Goal: Task Accomplishment & Management: Use online tool/utility

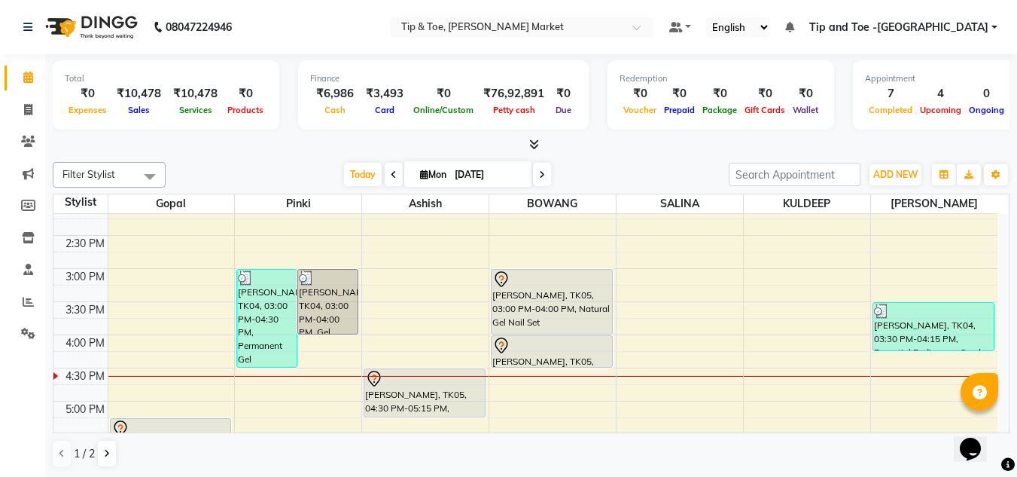
scroll to position [484, 0]
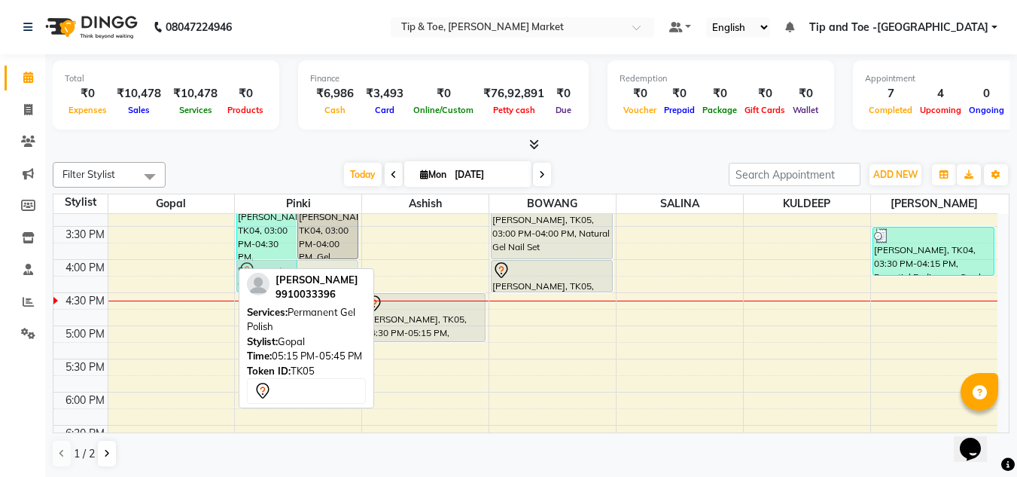
drag, startPoint x: 165, startPoint y: 367, endPoint x: 328, endPoint y: 291, distance: 179.9
click at [328, 291] on div "Filter Stylist Select All Ashish BOWANG Gopal KULDEEP [PERSON_NAME] [PERSON_NAM…" at bounding box center [531, 315] width 957 height 318
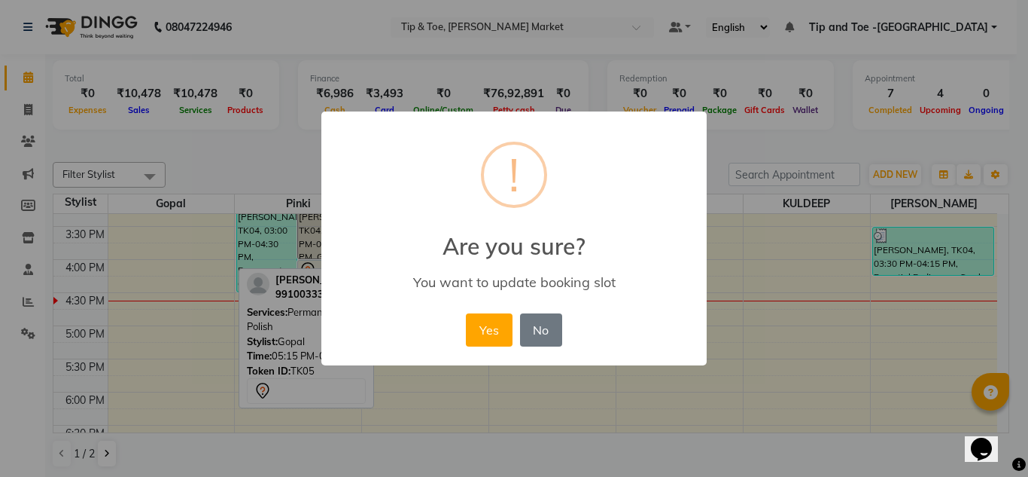
drag, startPoint x: 501, startPoint y: 327, endPoint x: 458, endPoint y: 303, distance: 49.2
click at [501, 326] on button "Yes" at bounding box center [489, 329] width 46 height 33
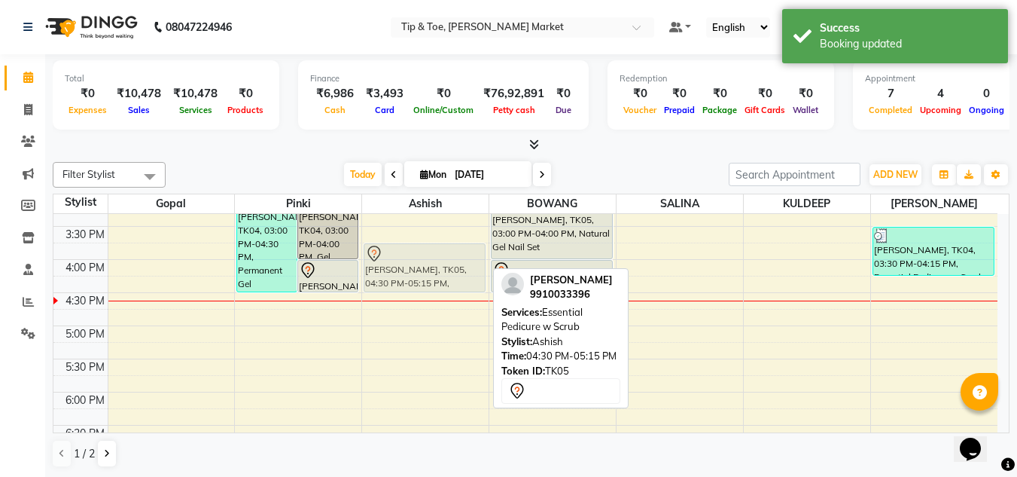
drag, startPoint x: 419, startPoint y: 321, endPoint x: 422, endPoint y: 266, distance: 55.0
click at [422, 266] on div "[PERSON_NAME], TK05, 04:30 PM-05:15 PM, Essential Pedicure w Scrub [PERSON_NAME…" at bounding box center [425, 160] width 126 height 860
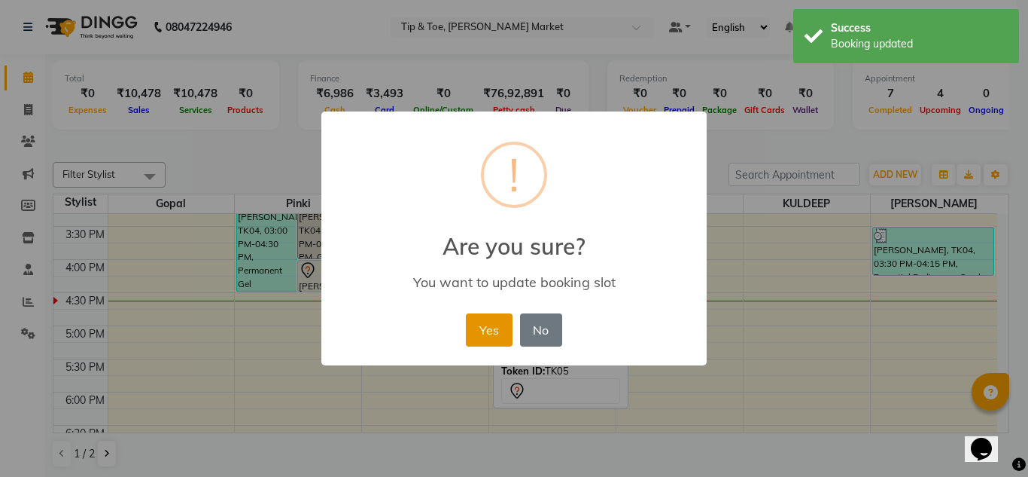
click at [496, 330] on button "Yes" at bounding box center [489, 329] width 46 height 33
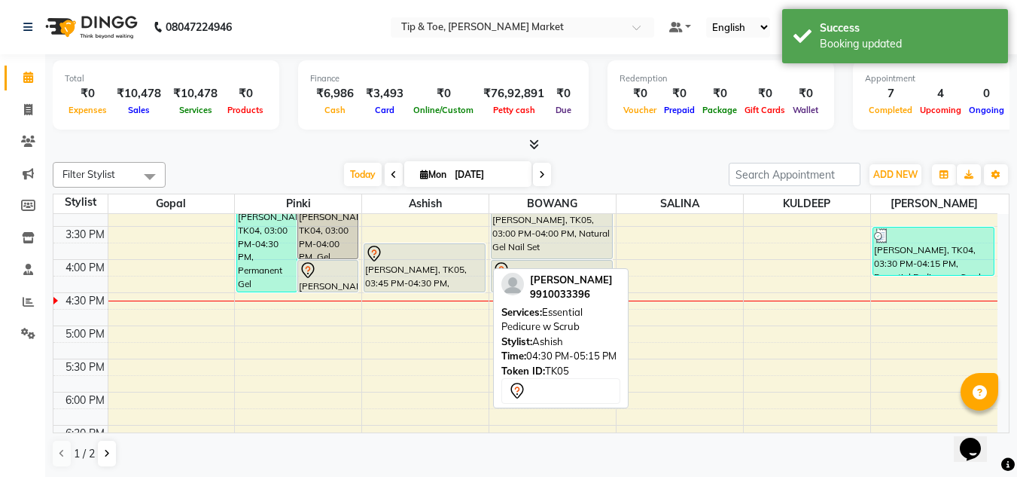
scroll to position [409, 0]
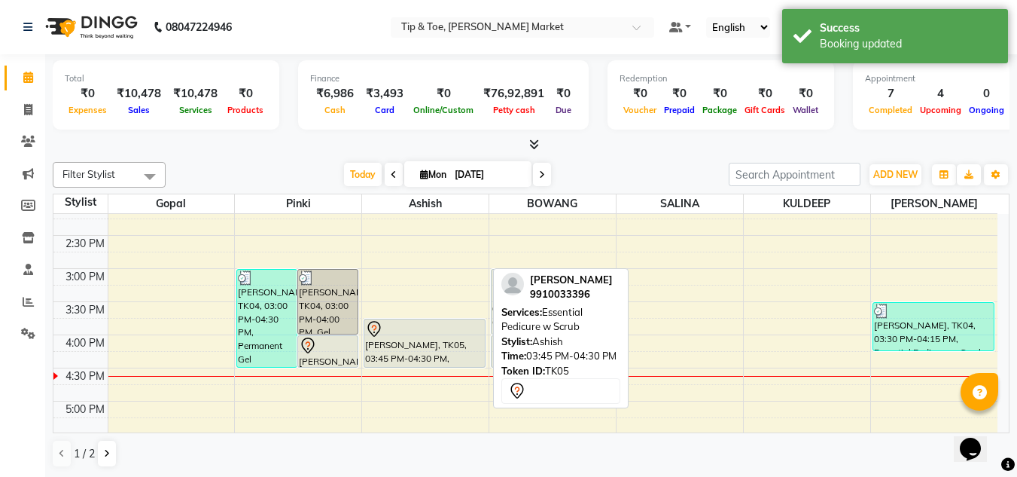
click at [425, 340] on div "[PERSON_NAME], TK05, 03:45 PM-04:30 PM, Essential Pedicure w Scrub" at bounding box center [424, 342] width 120 height 47
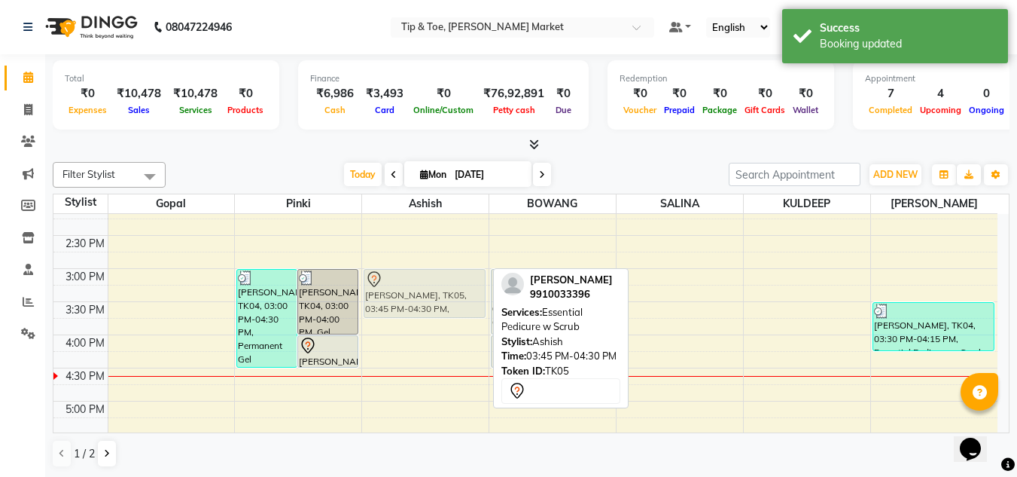
drag, startPoint x: 425, startPoint y: 340, endPoint x: 427, endPoint y: 288, distance: 51.2
click at [427, 288] on div "[PERSON_NAME], TK05, 03:45 PM-04:30 PM, Essential Pedicure w Scrub [PERSON_NAME…" at bounding box center [425, 235] width 126 height 860
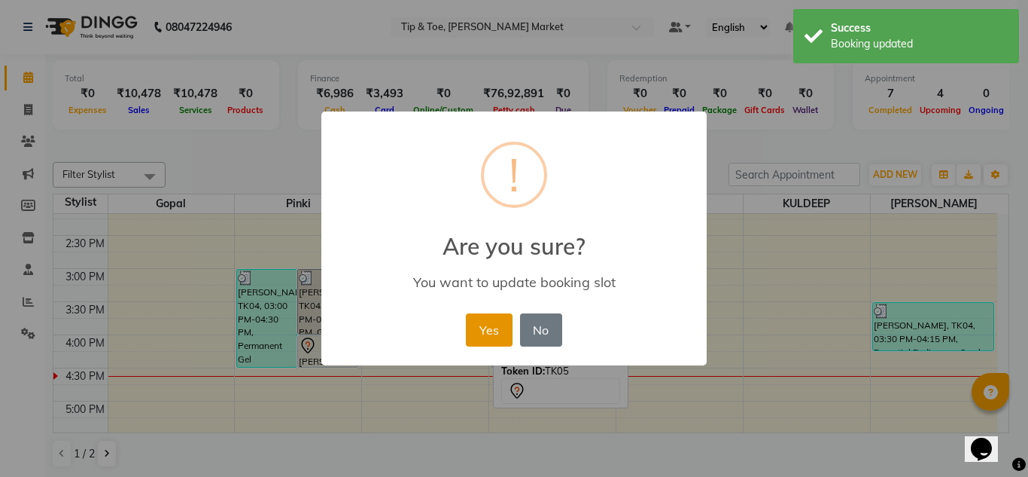
click at [495, 326] on button "Yes" at bounding box center [489, 329] width 46 height 33
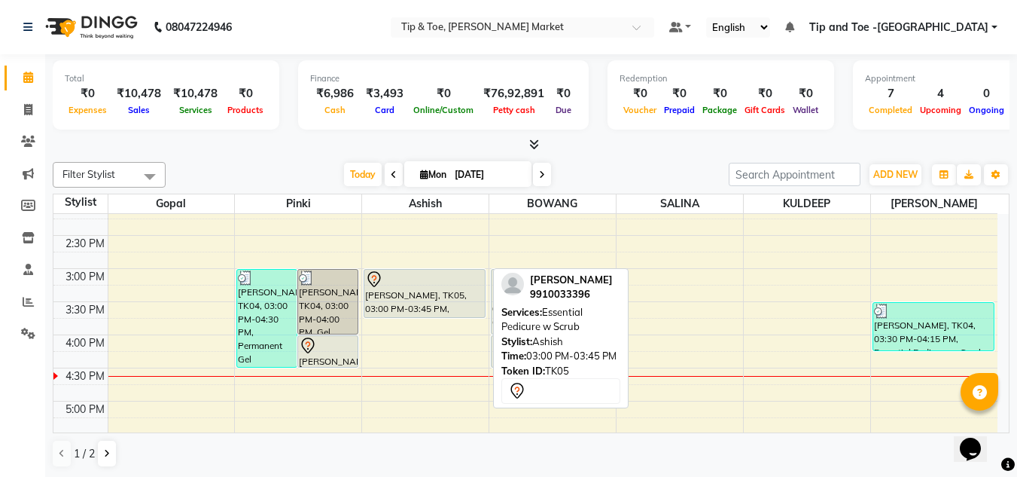
click at [404, 291] on div "[PERSON_NAME], TK05, 03:00 PM-03:45 PM, Essential Pedicure w Scrub" at bounding box center [424, 293] width 120 height 47
click at [416, 300] on div "[PERSON_NAME], TK05, 03:00 PM-03:45 PM, Essential Pedicure w Scrub" at bounding box center [424, 293] width 120 height 47
select select "7"
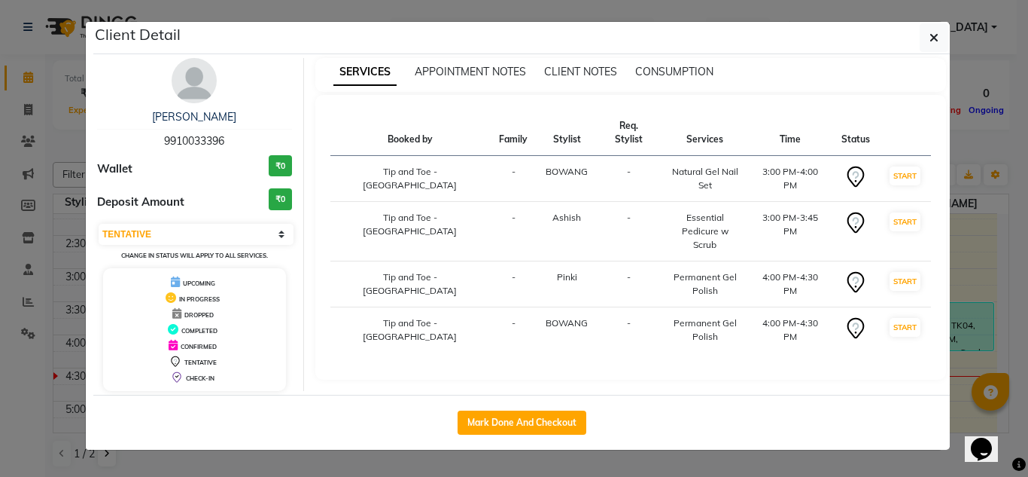
drag, startPoint x: 525, startPoint y: 415, endPoint x: 529, endPoint y: 404, distance: 11.2
click at [526, 415] on button "Mark Done And Checkout" at bounding box center [522, 422] width 129 height 24
select select "service"
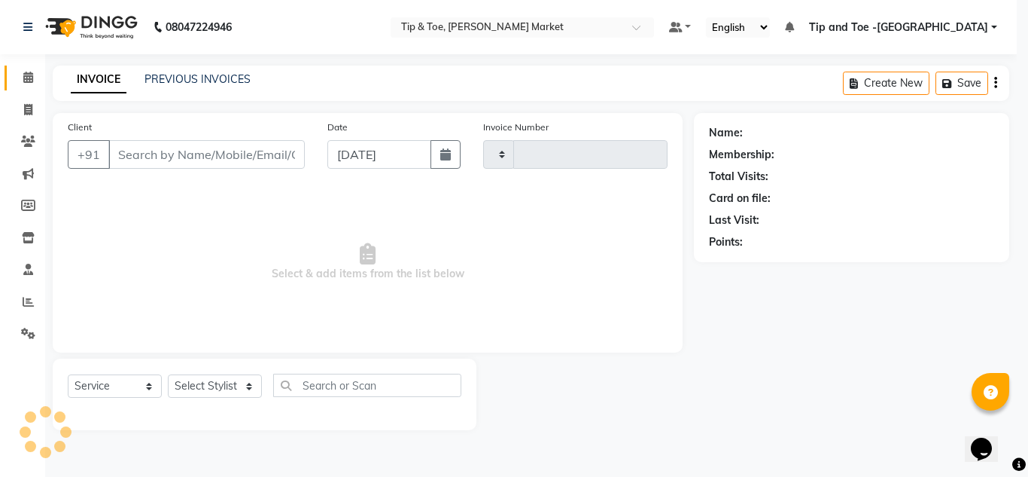
type input "1315"
select select "5940"
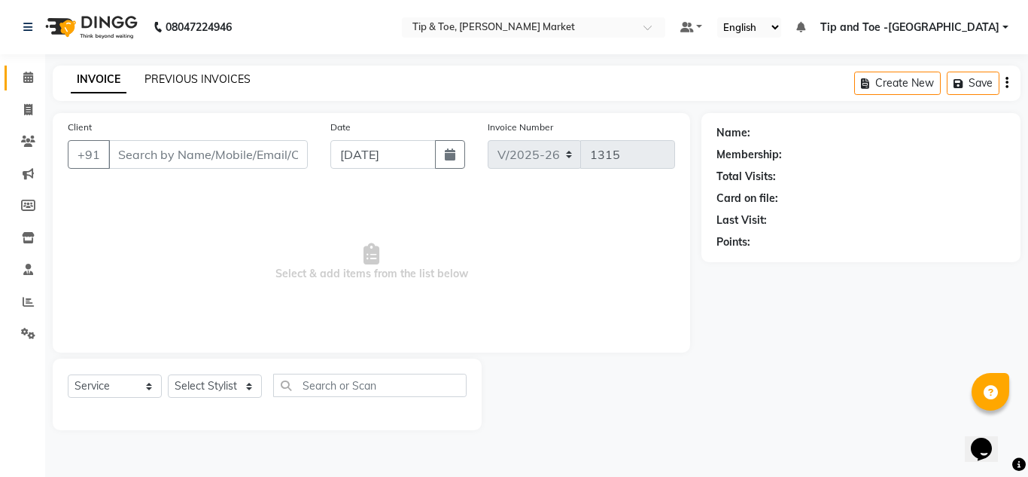
type input "9910033396"
select select "41981"
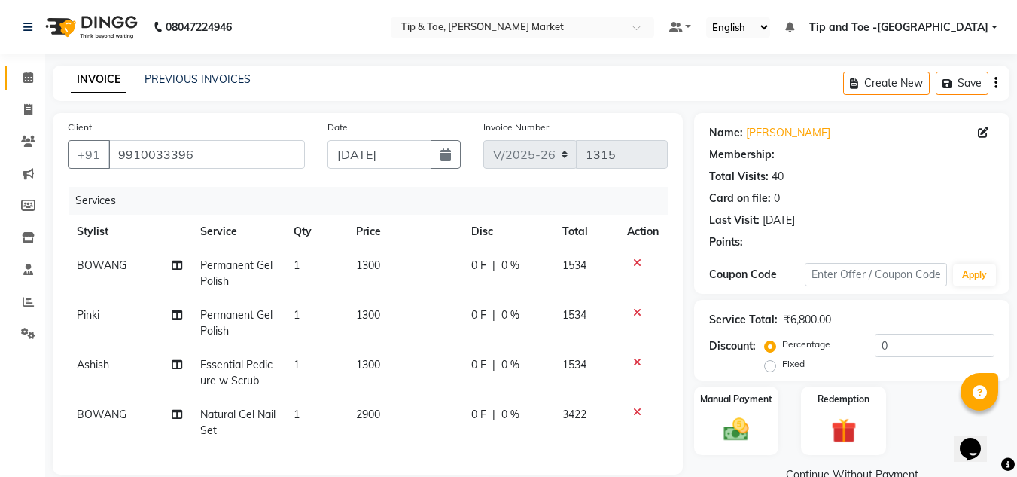
type input "20"
select select "1: Object"
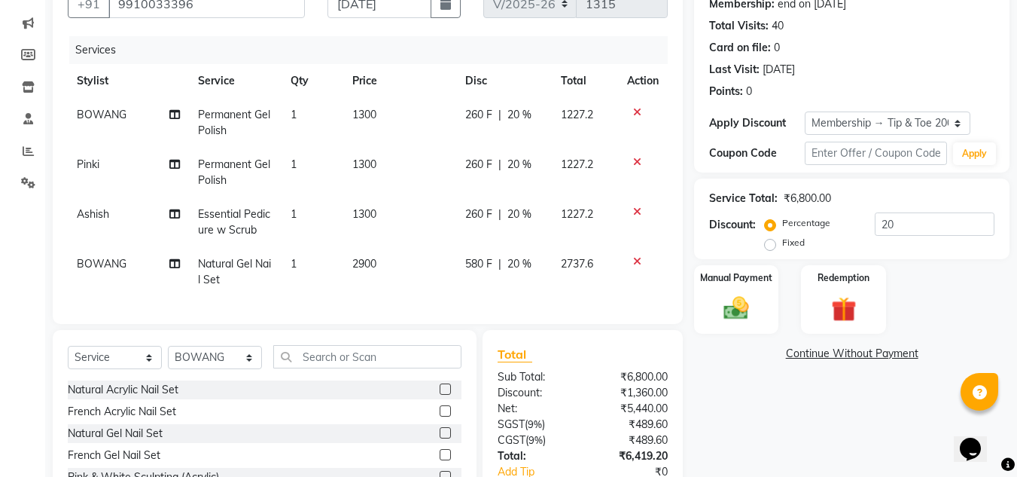
scroll to position [260, 0]
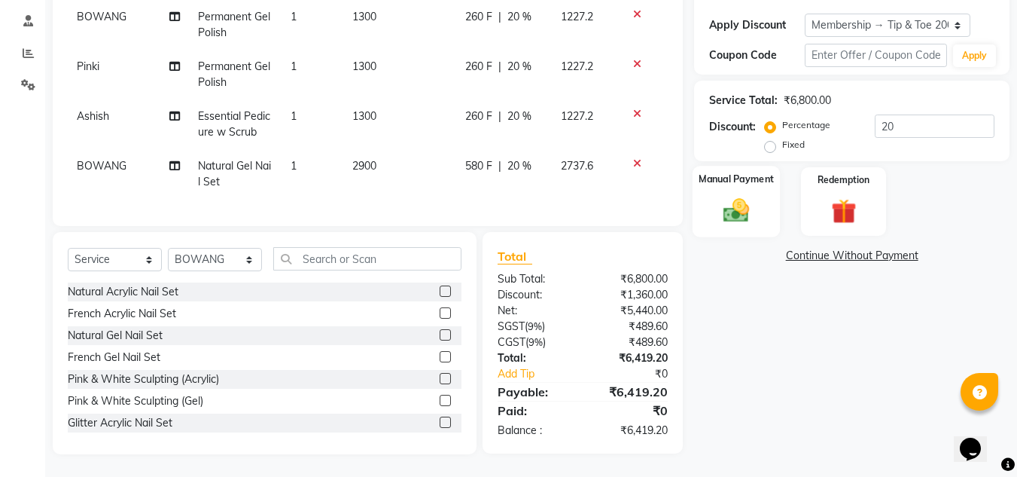
click at [736, 196] on img at bounding box center [736, 210] width 42 height 30
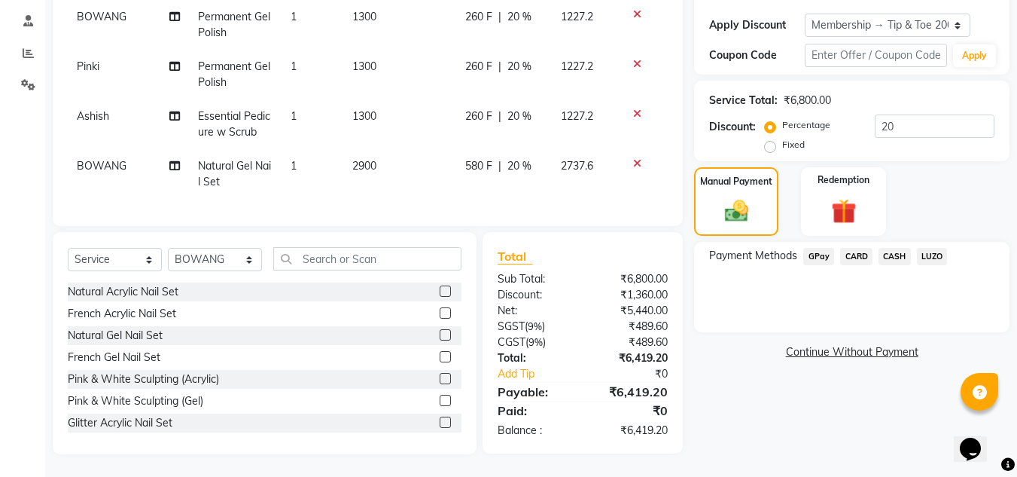
click at [857, 248] on span "CARD" at bounding box center [856, 256] width 32 height 17
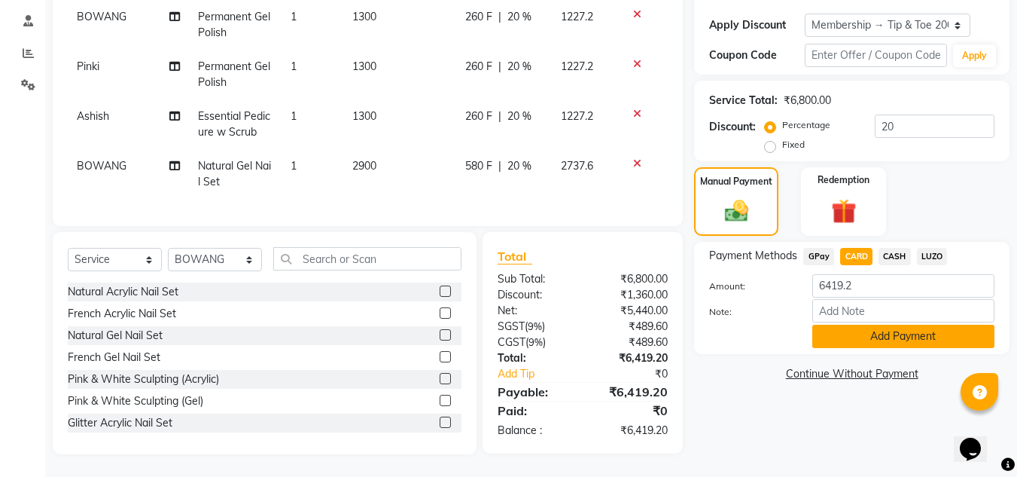
click at [912, 327] on button "Add Payment" at bounding box center [903, 335] width 182 height 23
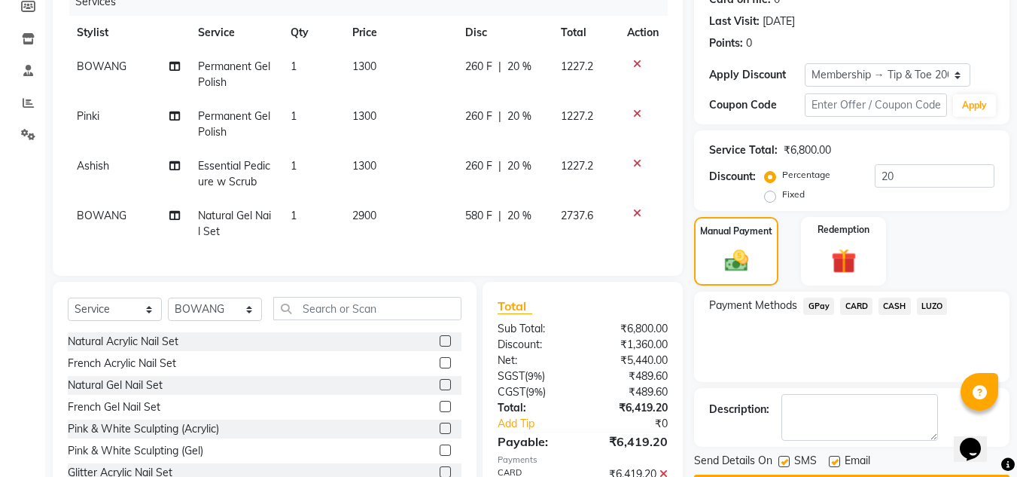
scroll to position [291, 0]
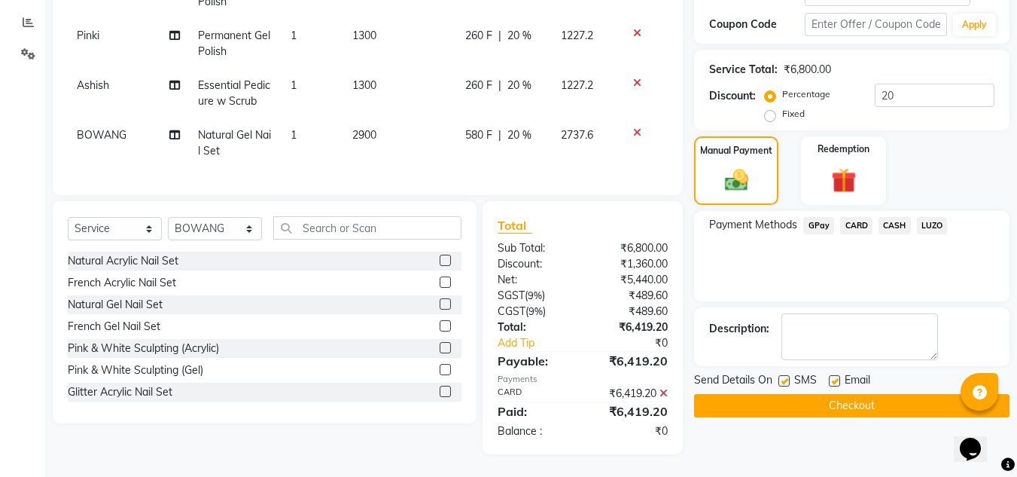
click at [830, 394] on button "Checkout" at bounding box center [851, 405] width 315 height 23
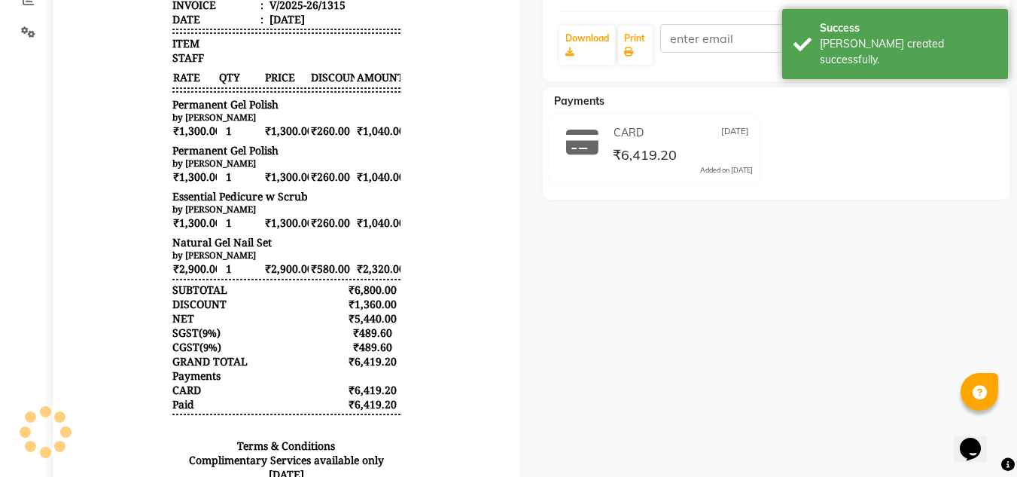
scroll to position [226, 0]
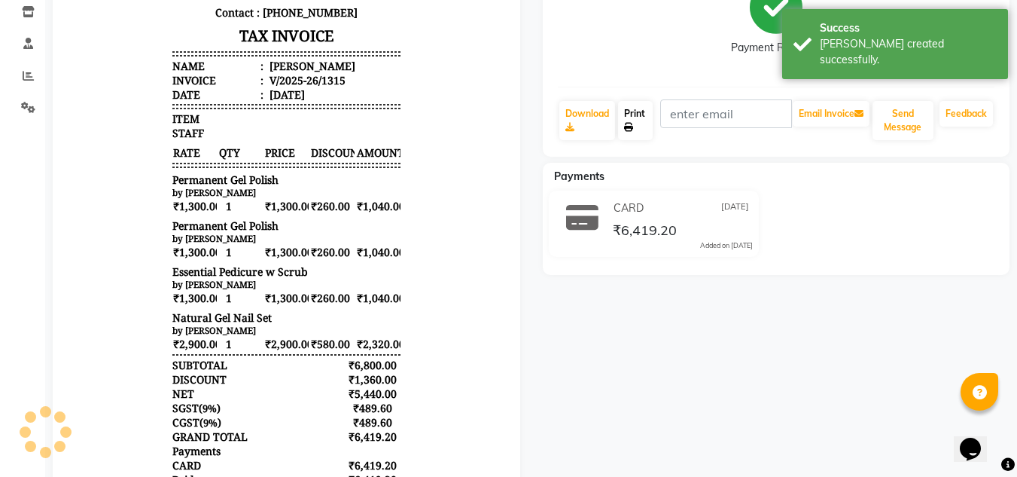
click at [641, 125] on link "Print" at bounding box center [635, 120] width 35 height 39
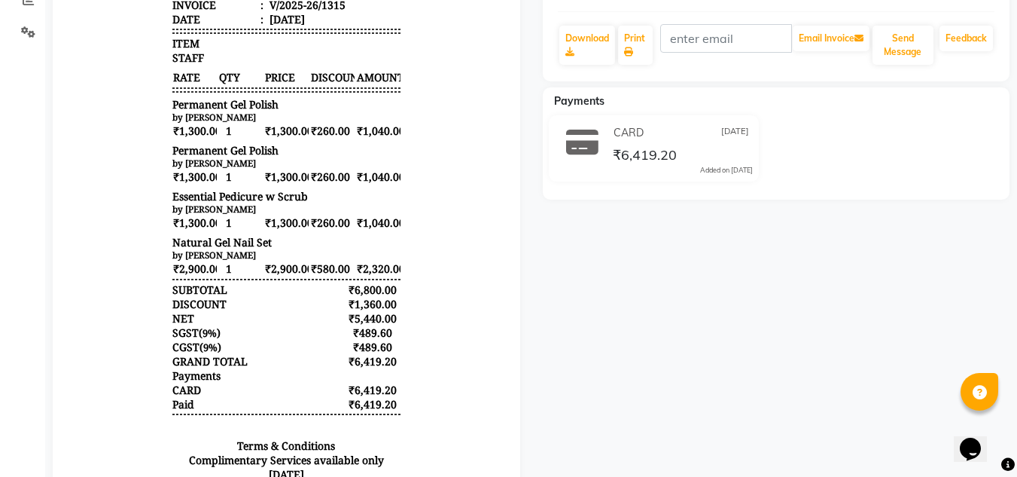
scroll to position [452, 0]
